Goal: Entertainment & Leisure: Consume media (video, audio)

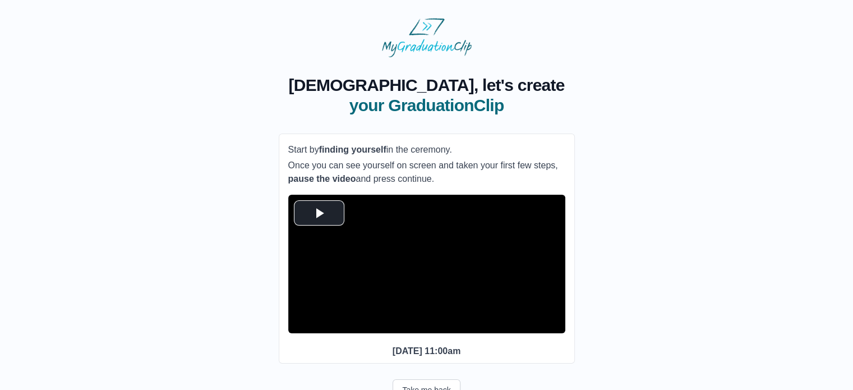
scroll to position [56, 0]
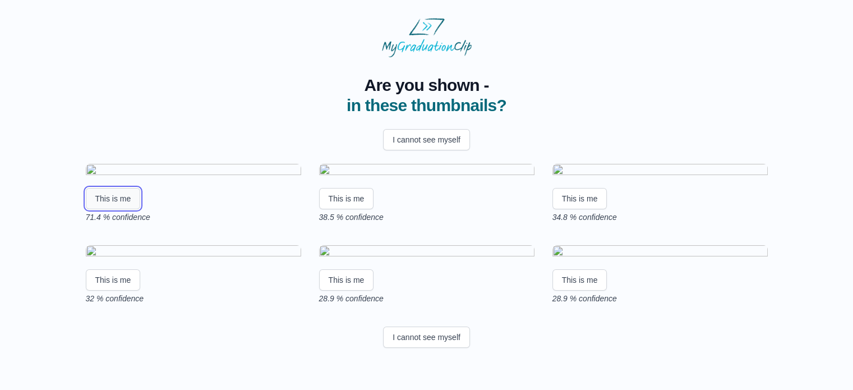
click at [127, 209] on button "This is me" at bounding box center [113, 198] width 55 height 21
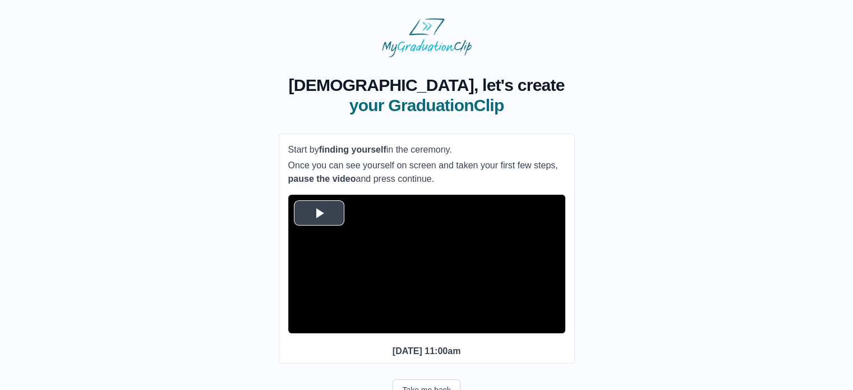
click at [319, 213] on span "Video Player" at bounding box center [319, 213] width 0 height 0
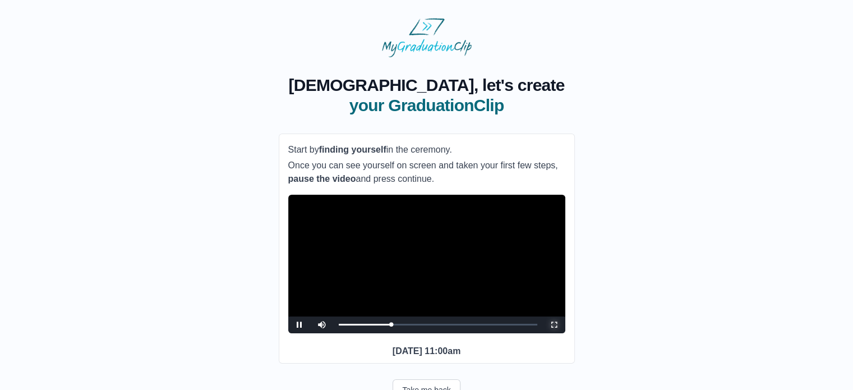
click at [554, 325] on span "Video Player" at bounding box center [554, 325] width 0 height 0
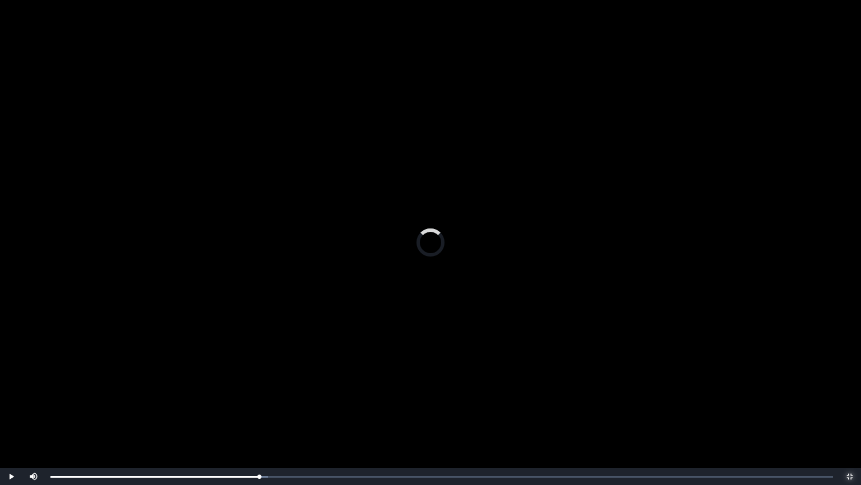
drag, startPoint x: 262, startPoint y: 475, endPoint x: 0, endPoint y: 478, distance: 262.5
click at [0, 389] on div "Play Mute Current Time 25:32 / Loaded : 0% 0:01:51 0:25:55 Progress : 0% Stream…" at bounding box center [430, 476] width 861 height 17
click at [850, 389] on span "Video Player" at bounding box center [850, 476] width 0 height 0
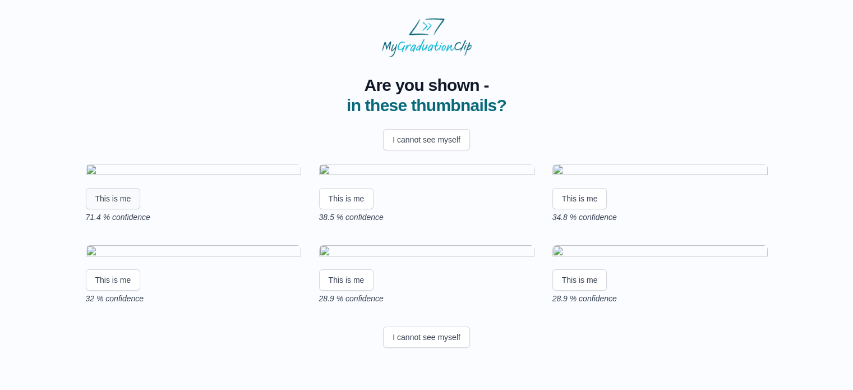
drag, startPoint x: 141, startPoint y: 303, endPoint x: 112, endPoint y: 307, distance: 29.4
click at [112, 209] on div "This is me" at bounding box center [193, 198] width 215 height 21
click at [112, 209] on button "This is me" at bounding box center [113, 198] width 55 height 21
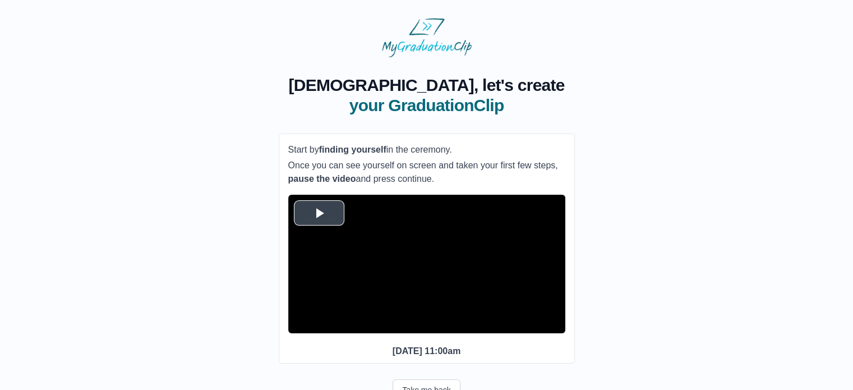
click at [319, 213] on span "Video Player" at bounding box center [319, 213] width 0 height 0
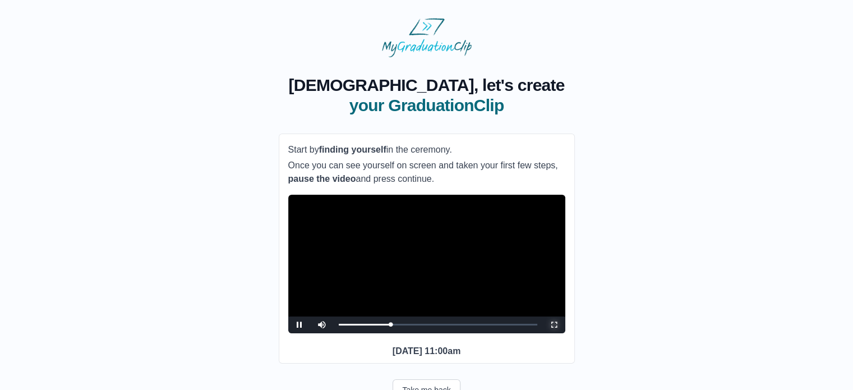
click at [554, 325] on span "Video Player" at bounding box center [554, 325] width 0 height 0
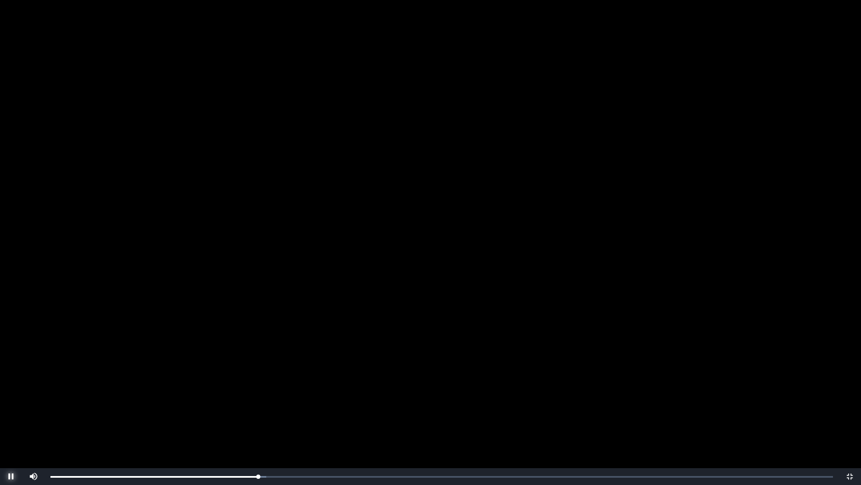
click at [11, 389] on span "Video Player" at bounding box center [11, 476] width 0 height 0
drag, startPoint x: 257, startPoint y: 474, endPoint x: 250, endPoint y: 474, distance: 7.9
click at [250, 389] on div "Loaded : 0% 0:24:20 0:25:18 Progress : 0%" at bounding box center [441, 476] width 783 height 3
click at [439, 351] on video "Video Player" at bounding box center [430, 242] width 861 height 485
click at [556, 67] on video "Video Player" at bounding box center [430, 242] width 861 height 485
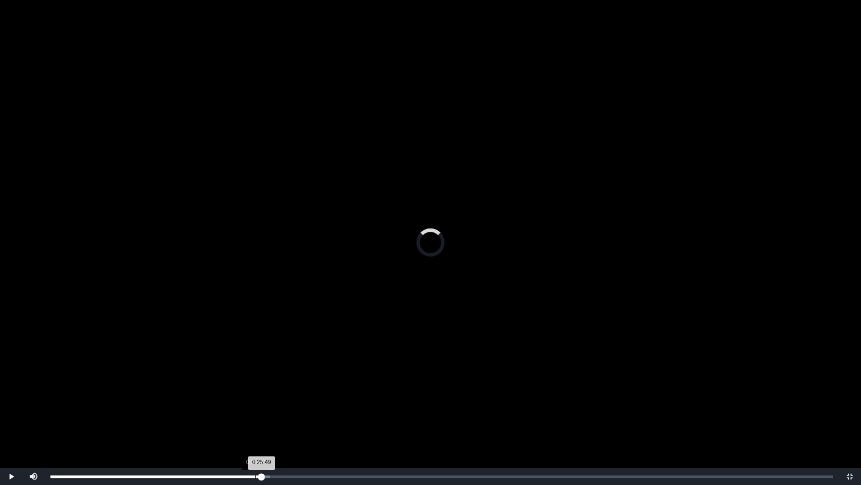
click at [255, 389] on div "0:25:02" at bounding box center [255, 476] width 1 height 3
click at [236, 389] on div "0:25:02 Progress : 0%" at bounding box center [152, 476] width 205 height 3
click at [11, 389] on span "Video Player" at bounding box center [11, 476] width 0 height 0
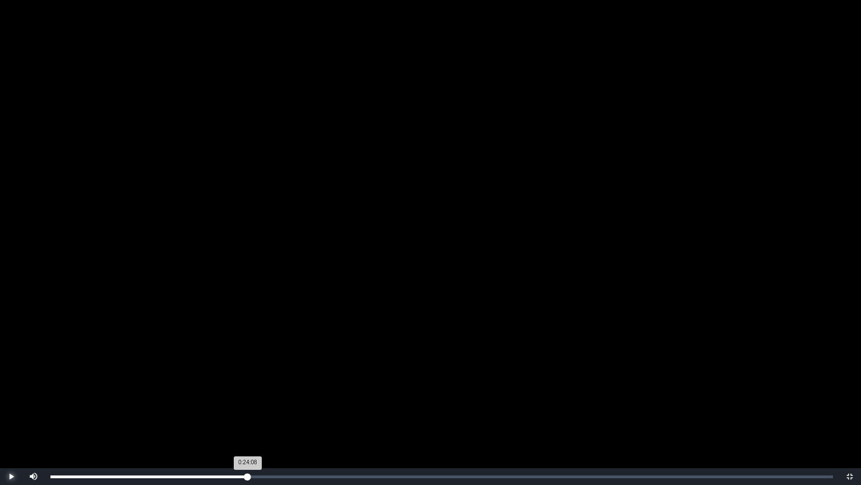
click at [248, 389] on div "Loaded : 0% 0:24:08 0:24:08 Progress : 0%" at bounding box center [441, 476] width 783 height 3
click at [11, 389] on span "Video Player" at bounding box center [11, 476] width 0 height 0
click at [252, 389] on div "0:24:37" at bounding box center [252, 476] width 1 height 3
click at [443, 303] on video "Video Player" at bounding box center [430, 242] width 861 height 485
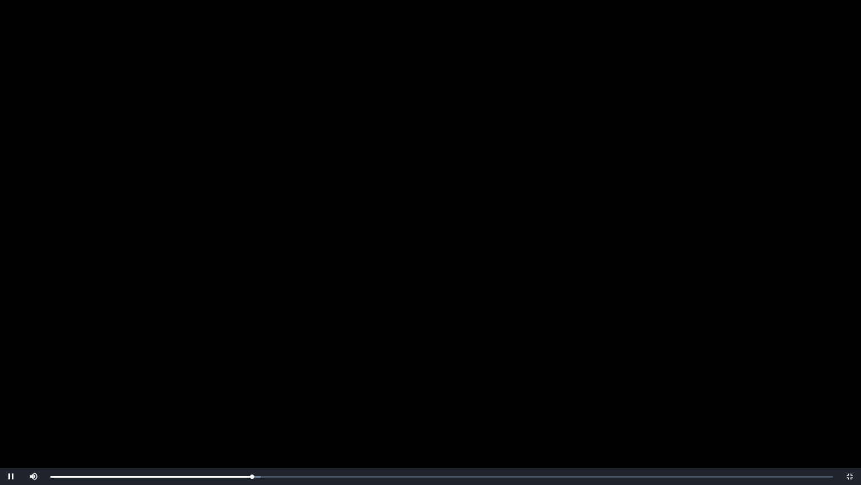
click at [443, 303] on video "Video Player" at bounding box center [430, 242] width 861 height 485
click at [11, 389] on span "Video Player" at bounding box center [11, 476] width 0 height 0
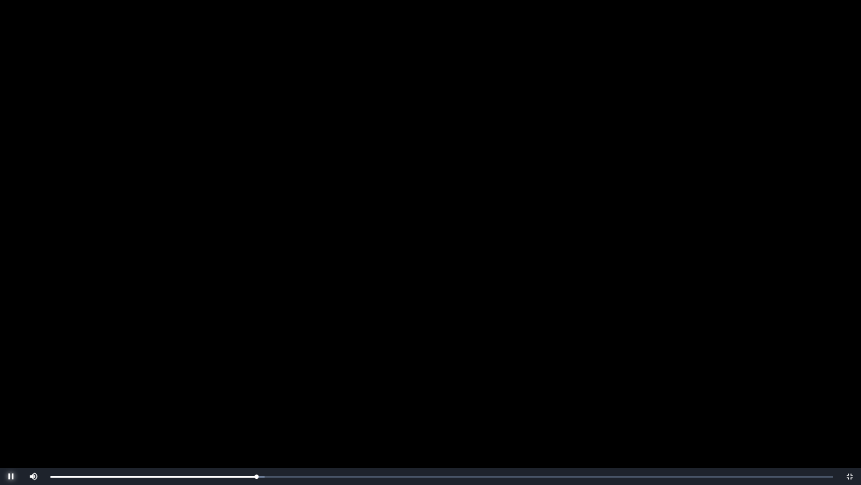
click at [11, 389] on span "Video Player" at bounding box center [11, 476] width 0 height 0
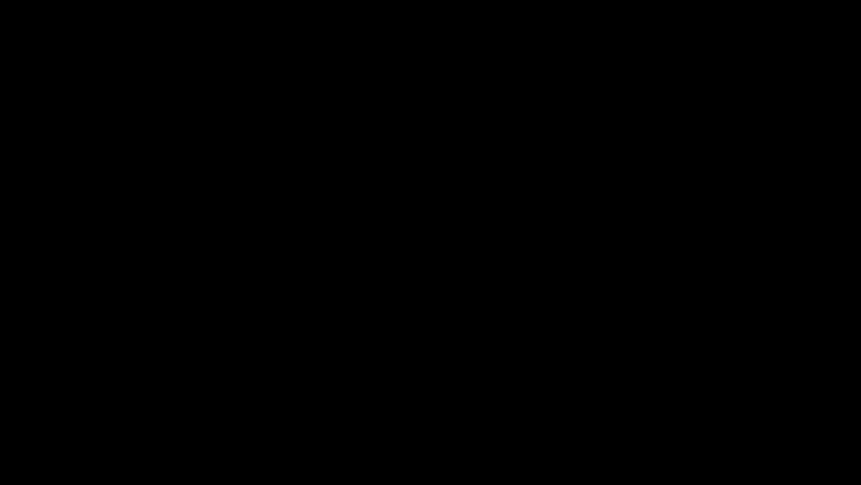
click at [11, 389] on span "Video Player" at bounding box center [11, 476] width 0 height 0
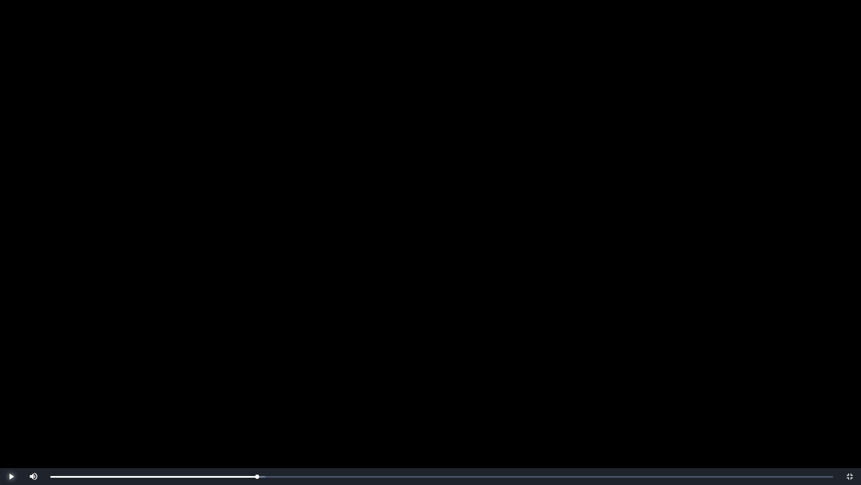
click at [11, 389] on span "Video Player" at bounding box center [11, 476] width 0 height 0
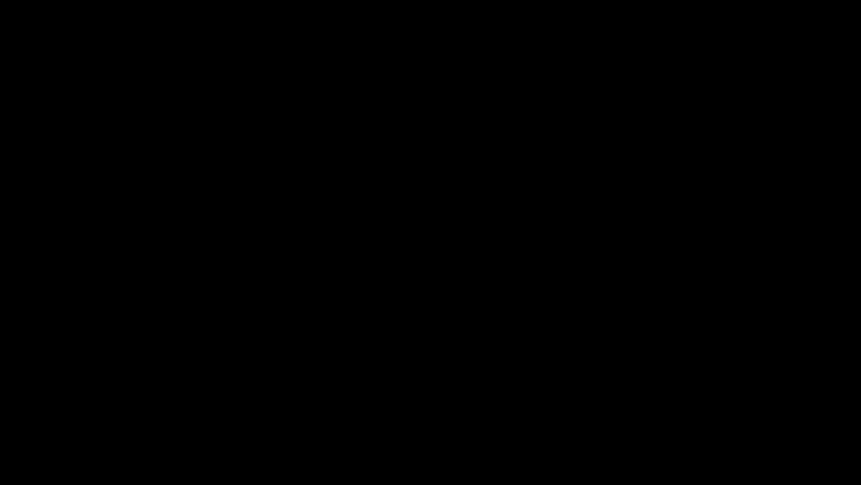
click at [11, 389] on span "Video Player" at bounding box center [11, 476] width 0 height 0
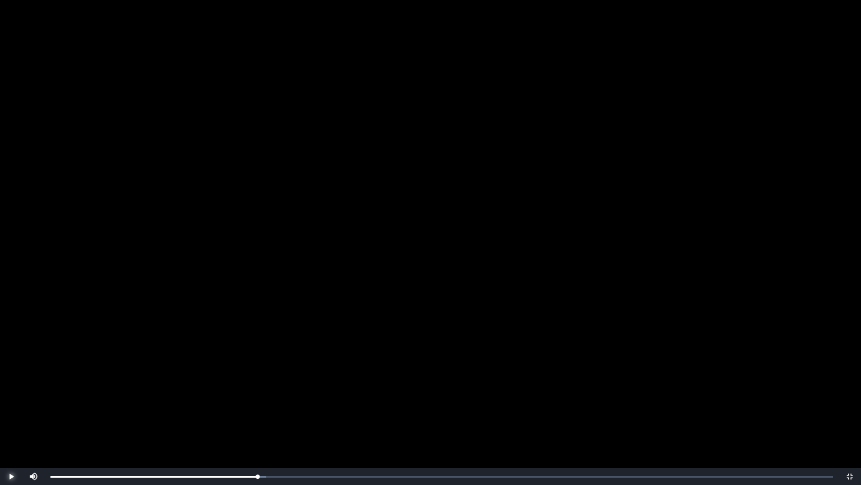
click at [11, 389] on span "Video Player" at bounding box center [11, 476] width 0 height 0
click at [246, 389] on div "0:25:24 Progress : 0%" at bounding box center [153, 476] width 207 height 3
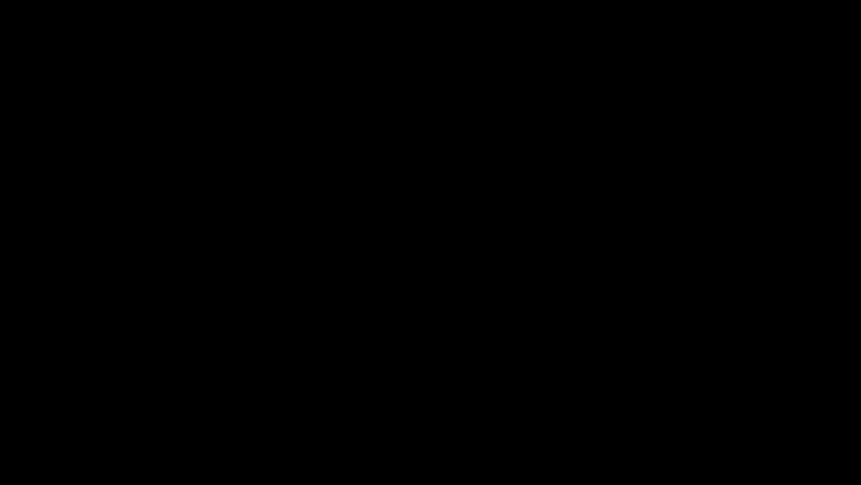
click at [11, 389] on span "Video Player" at bounding box center [11, 476] width 0 height 0
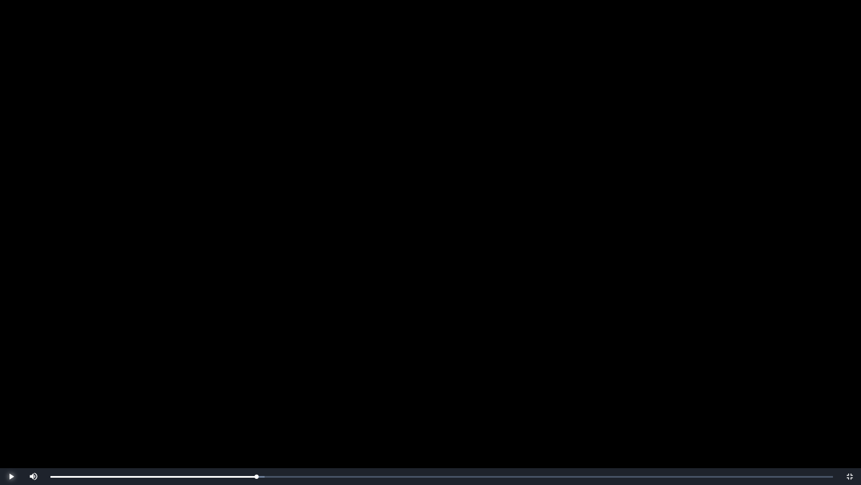
click at [11, 389] on span "Video Player" at bounding box center [11, 476] width 0 height 0
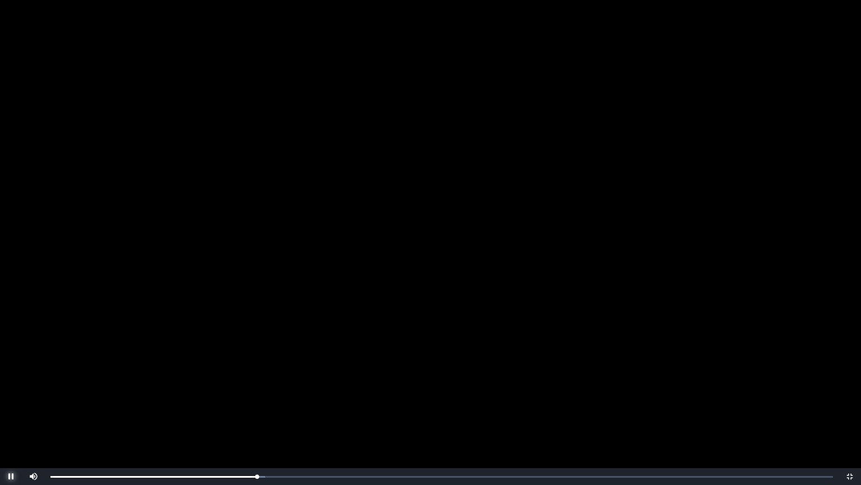
click at [11, 389] on span "Video Player" at bounding box center [11, 476] width 0 height 0
click at [256, 389] on div "0:25:06 Progress : 0%" at bounding box center [152, 476] width 205 height 3
click at [11, 389] on span "Video Player" at bounding box center [11, 476] width 0 height 0
click at [256, 389] on div "0:25:06 Progress : 0%" at bounding box center [153, 476] width 207 height 3
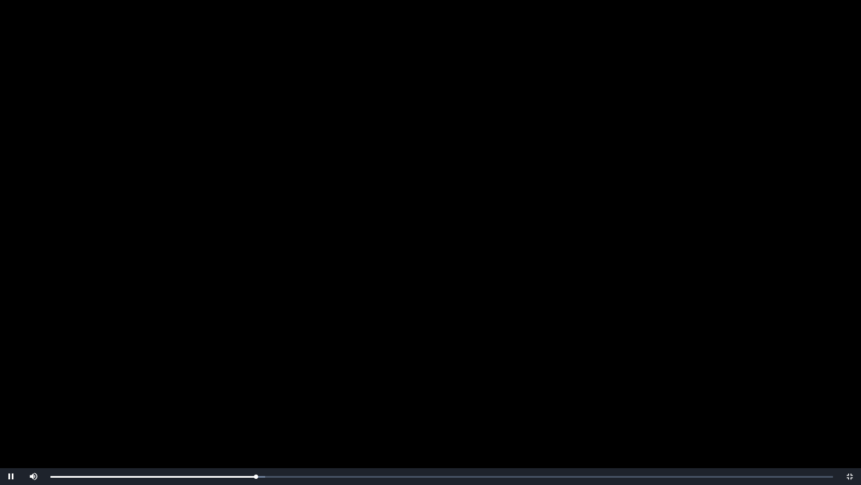
click at [312, 389] on video "Video Player" at bounding box center [430, 242] width 861 height 485
click at [11, 389] on span "Video Player" at bounding box center [11, 476] width 0 height 0
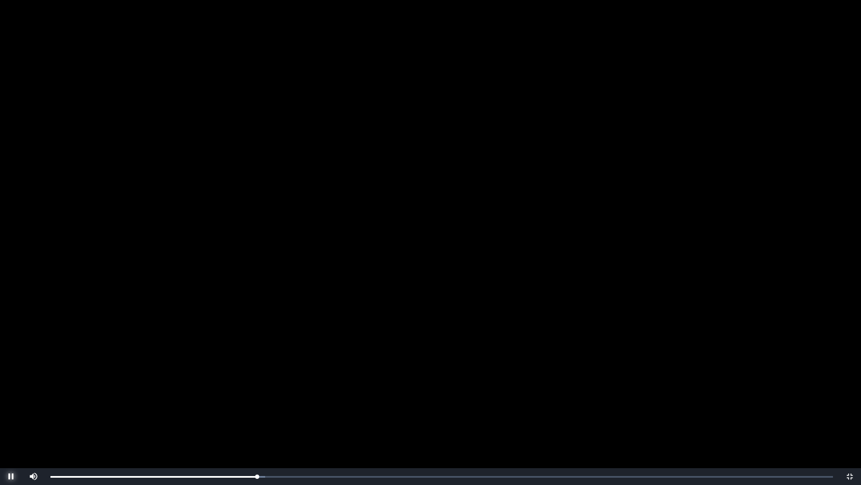
click at [11, 389] on span "Video Player" at bounding box center [11, 476] width 0 height 0
click at [255, 389] on div "0:25:02 Progress : 0%" at bounding box center [153, 476] width 207 height 3
click at [252, 333] on video "Video Player" at bounding box center [430, 242] width 861 height 485
click at [11, 389] on span "Video Player" at bounding box center [11, 476] width 0 height 0
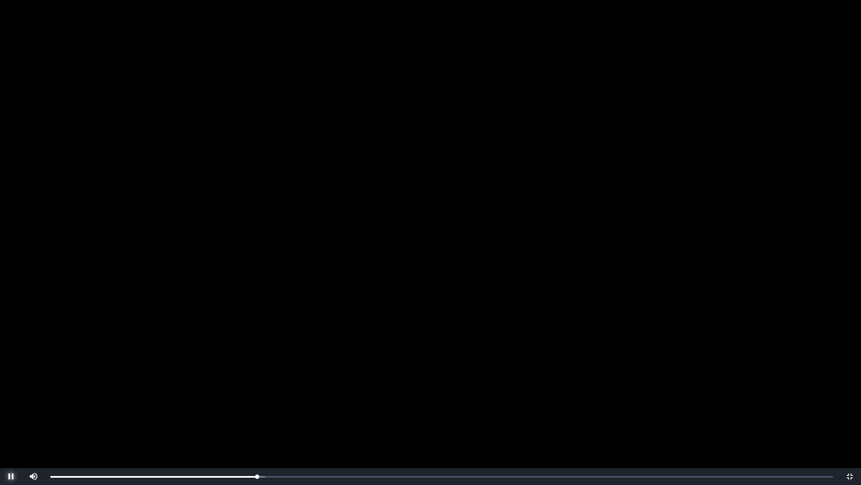
click at [11, 389] on span "Video Player" at bounding box center [11, 476] width 0 height 0
click at [256, 389] on div "0:25:06 Progress : 0%" at bounding box center [153, 476] width 207 height 3
click at [11, 389] on span "Video Player" at bounding box center [11, 476] width 0 height 0
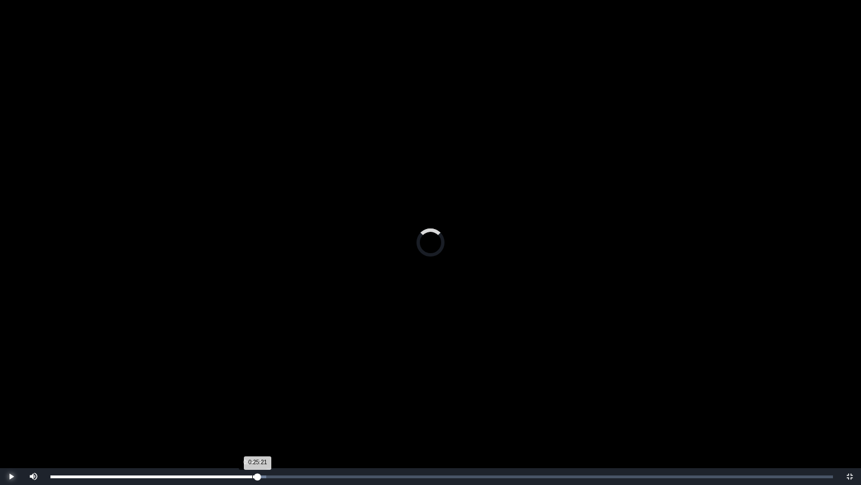
click at [252, 389] on div "0:24:41" at bounding box center [252, 476] width 1 height 3
click at [252, 389] on div "0:24:41 Progress : 0%" at bounding box center [151, 476] width 202 height 3
